Goal: Complete application form

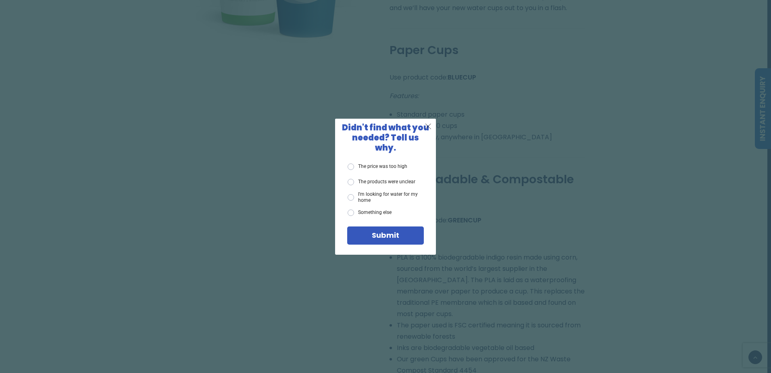
click at [430, 129] on span "X" at bounding box center [428, 126] width 7 height 10
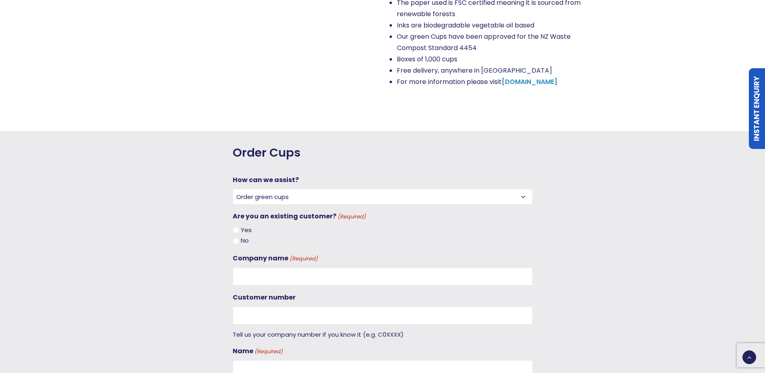
scroll to position [807, 0]
click at [525, 188] on select "Order green cups Order blue cups I need something else" at bounding box center [383, 196] width 300 height 16
click at [233, 188] on select "Order green cups Order blue cups I need something else" at bounding box center [383, 196] width 300 height 16
click at [237, 226] on input "Yes" at bounding box center [236, 229] width 6 height 6
radio input "true"
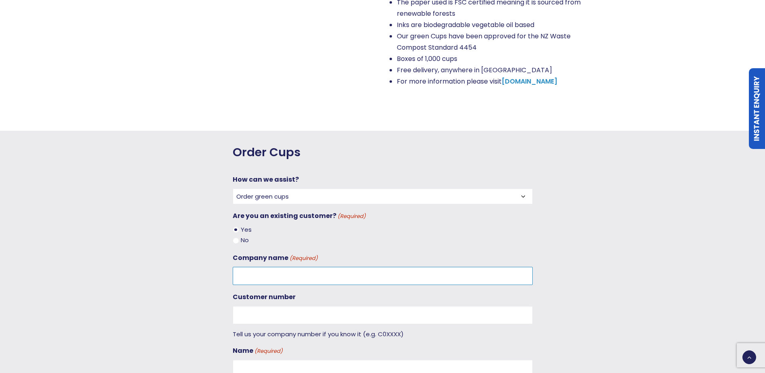
click at [267, 267] on input "Company name (Required)" at bounding box center [383, 276] width 300 height 18
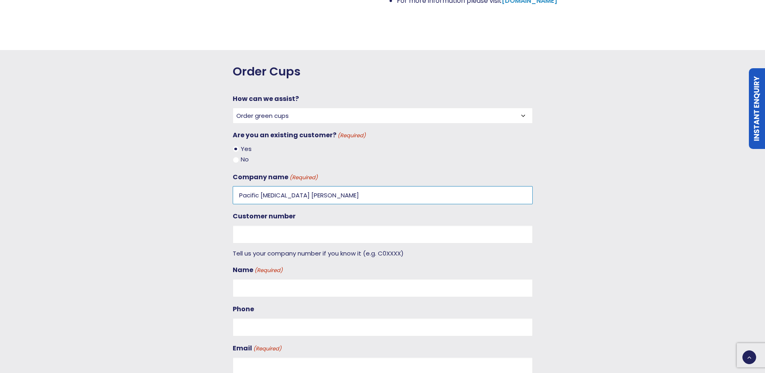
type input "Pacific [MEDICAL_DATA] [PERSON_NAME]"
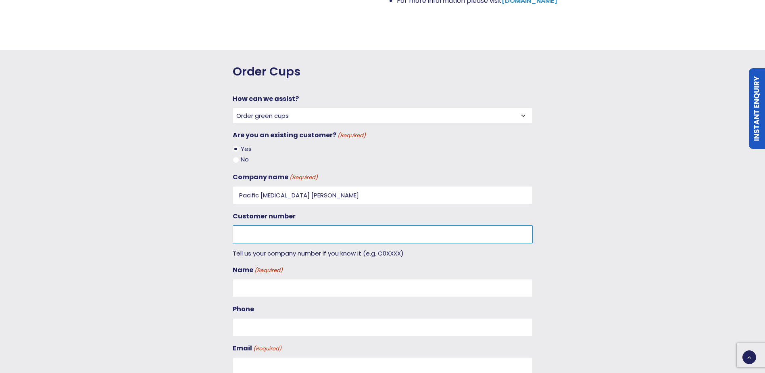
click at [275, 225] on input "Customer number" at bounding box center [383, 234] width 300 height 18
click at [255, 225] on input "Customer number" at bounding box center [383, 234] width 300 height 18
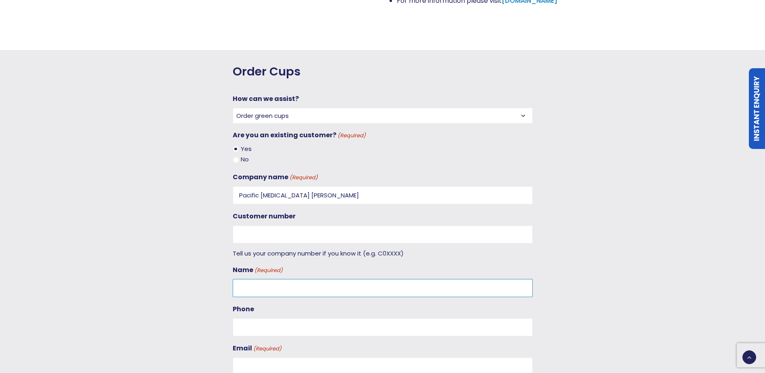
click at [252, 279] on input "Name (Required)" at bounding box center [383, 288] width 300 height 18
type input "[PERSON_NAME]"
click at [248, 319] on input "Phone" at bounding box center [383, 327] width 300 height 18
type input "03 548 2745"
click at [242, 357] on input "Email (Required)" at bounding box center [383, 366] width 300 height 18
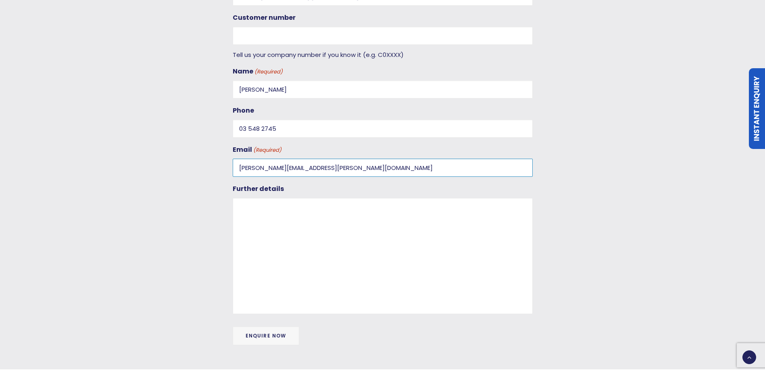
scroll to position [1089, 0]
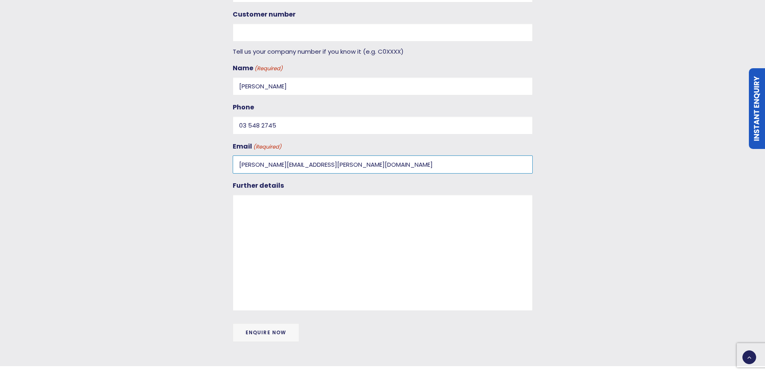
type input "[PERSON_NAME][EMAIL_ADDRESS][PERSON_NAME][DOMAIN_NAME]"
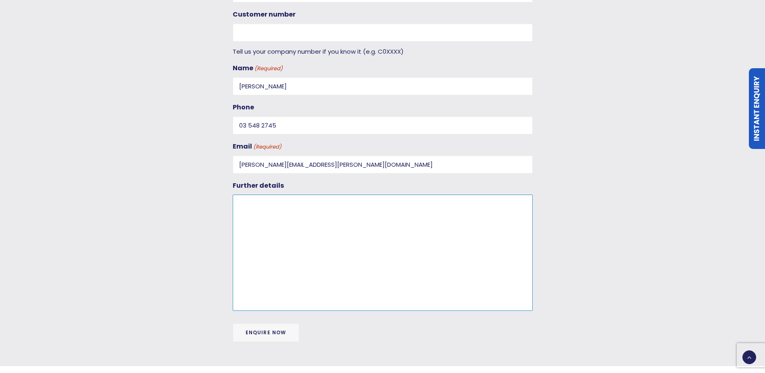
click at [244, 194] on textarea "Further details" at bounding box center [383, 252] width 300 height 116
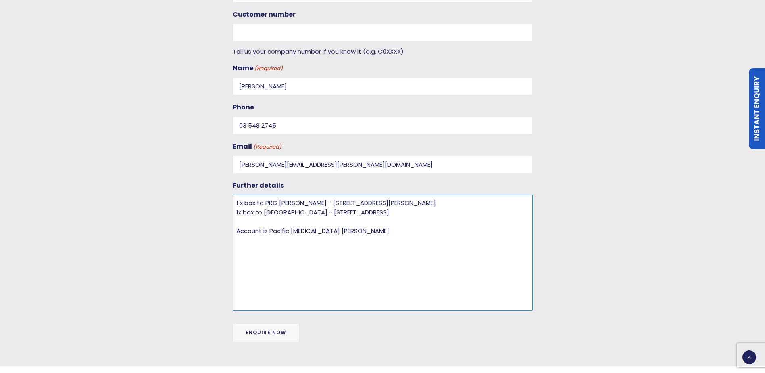
click at [377, 226] on textarea "1 x box to PRG [PERSON_NAME] - [STREET_ADDRESS][PERSON_NAME] 1x box to [GEOGRAP…" at bounding box center [383, 252] width 300 height 116
click at [426, 216] on textarea "1 x box to PRG [PERSON_NAME] - [STREET_ADDRESS][PERSON_NAME] 1x box to [GEOGRAP…" at bounding box center [383, 252] width 300 height 116
click at [474, 217] on textarea "1 x box to PRG [PERSON_NAME] - [STREET_ADDRESS][PERSON_NAME] 1x box to [GEOGRAP…" at bounding box center [383, 252] width 300 height 116
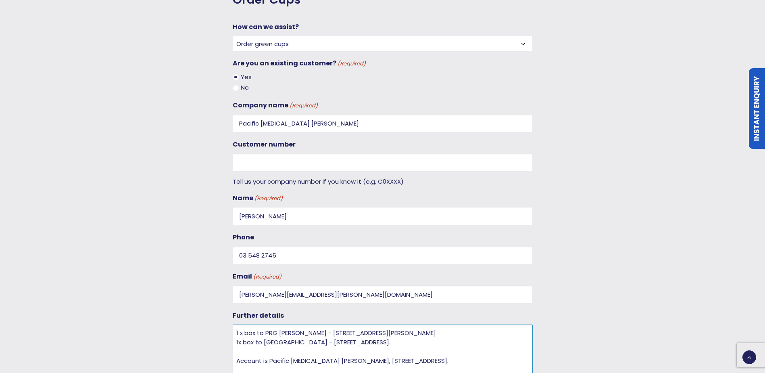
scroll to position [928, 0]
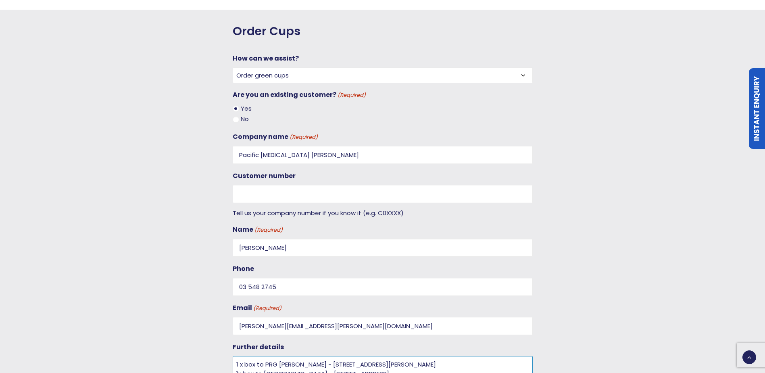
type textarea "1 x box to PRG [PERSON_NAME] - [STREET_ADDRESS][PERSON_NAME] 1x box to [GEOGRAP…"
click at [521, 67] on select "Order green cups Order blue cups I need something else" at bounding box center [383, 75] width 300 height 16
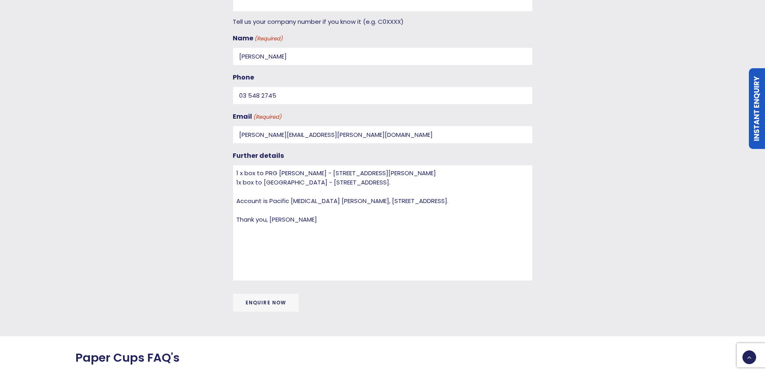
scroll to position [1250, 0]
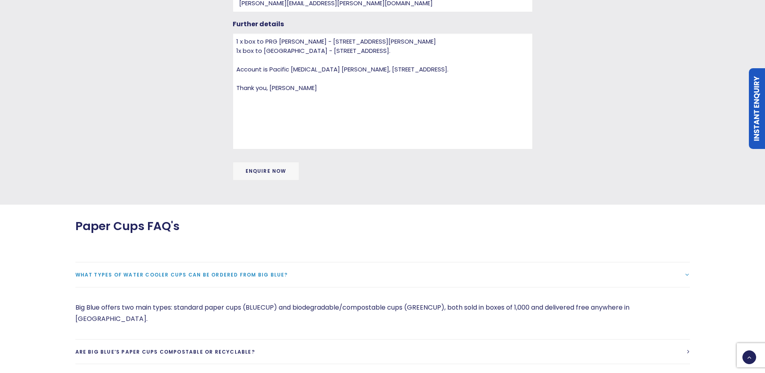
click at [262, 162] on input "Enquire now" at bounding box center [266, 171] width 67 height 19
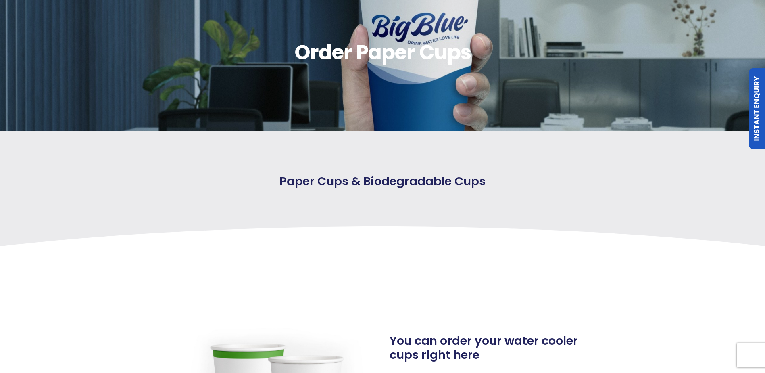
scroll to position [0, 0]
